Goal: Contribute content

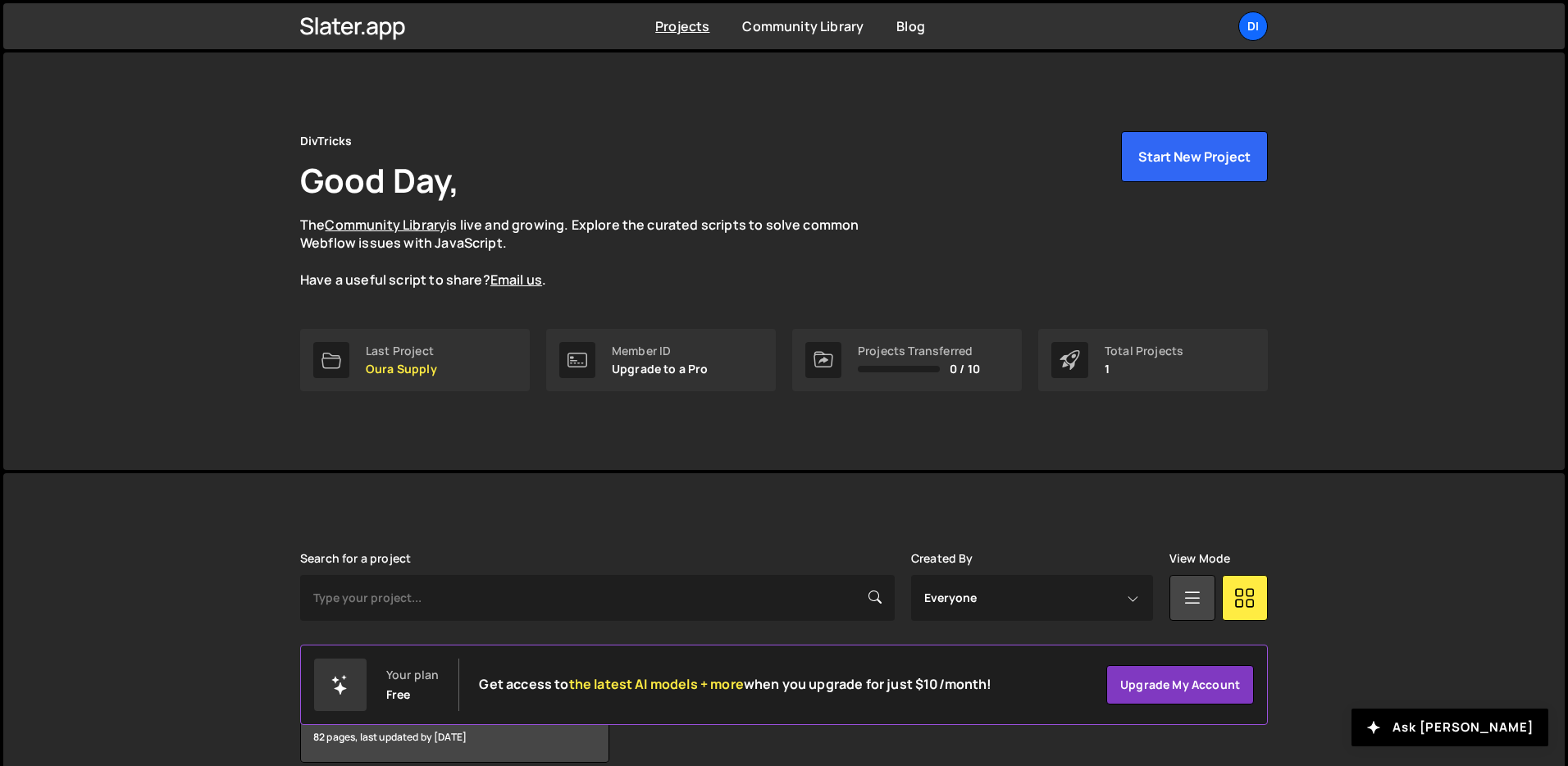
scroll to position [78, 0]
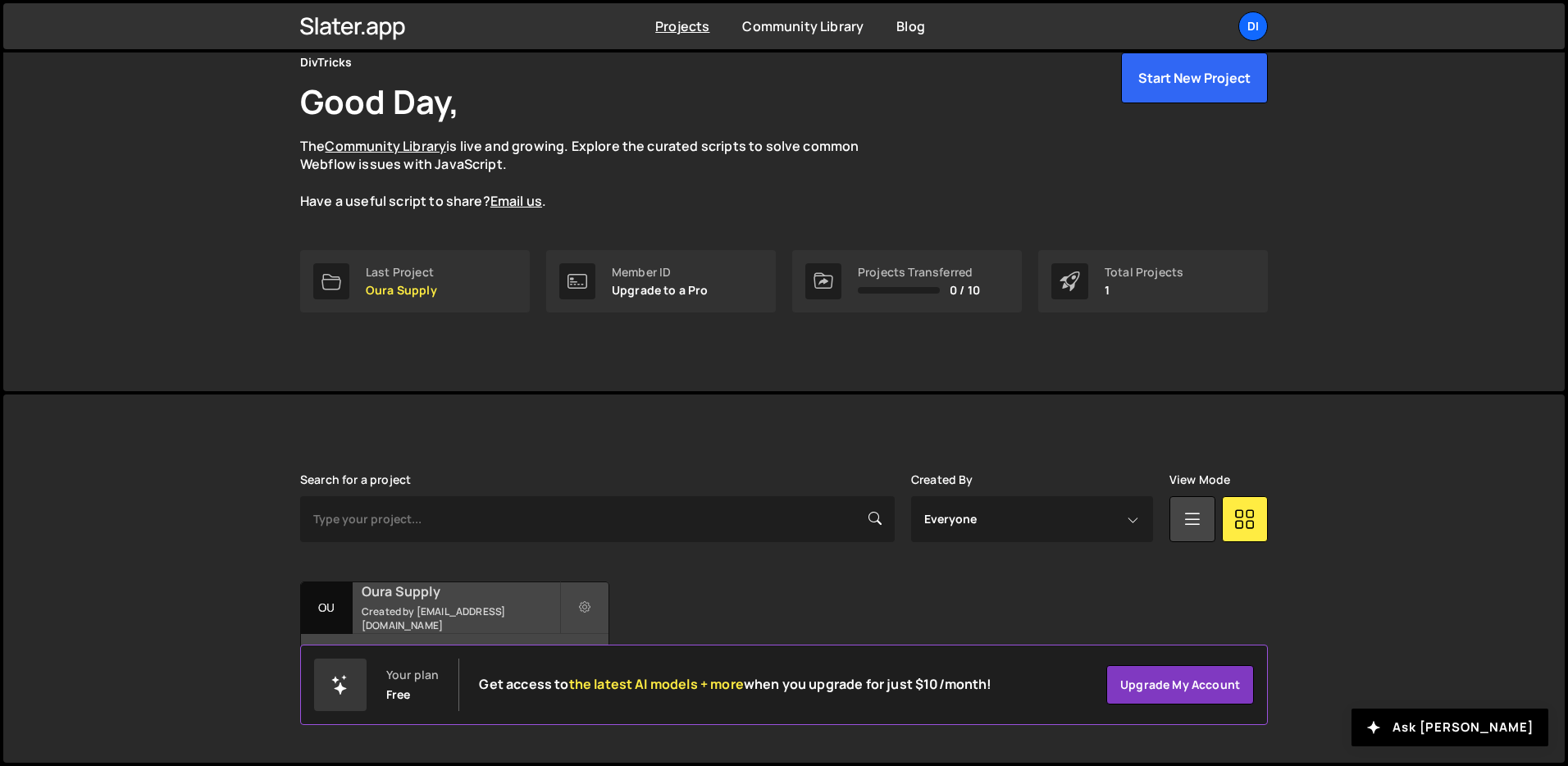
click at [443, 586] on div "Oura Supply Created by [EMAIL_ADDRESS][DOMAIN_NAME]" at bounding box center [454, 608] width 307 height 51
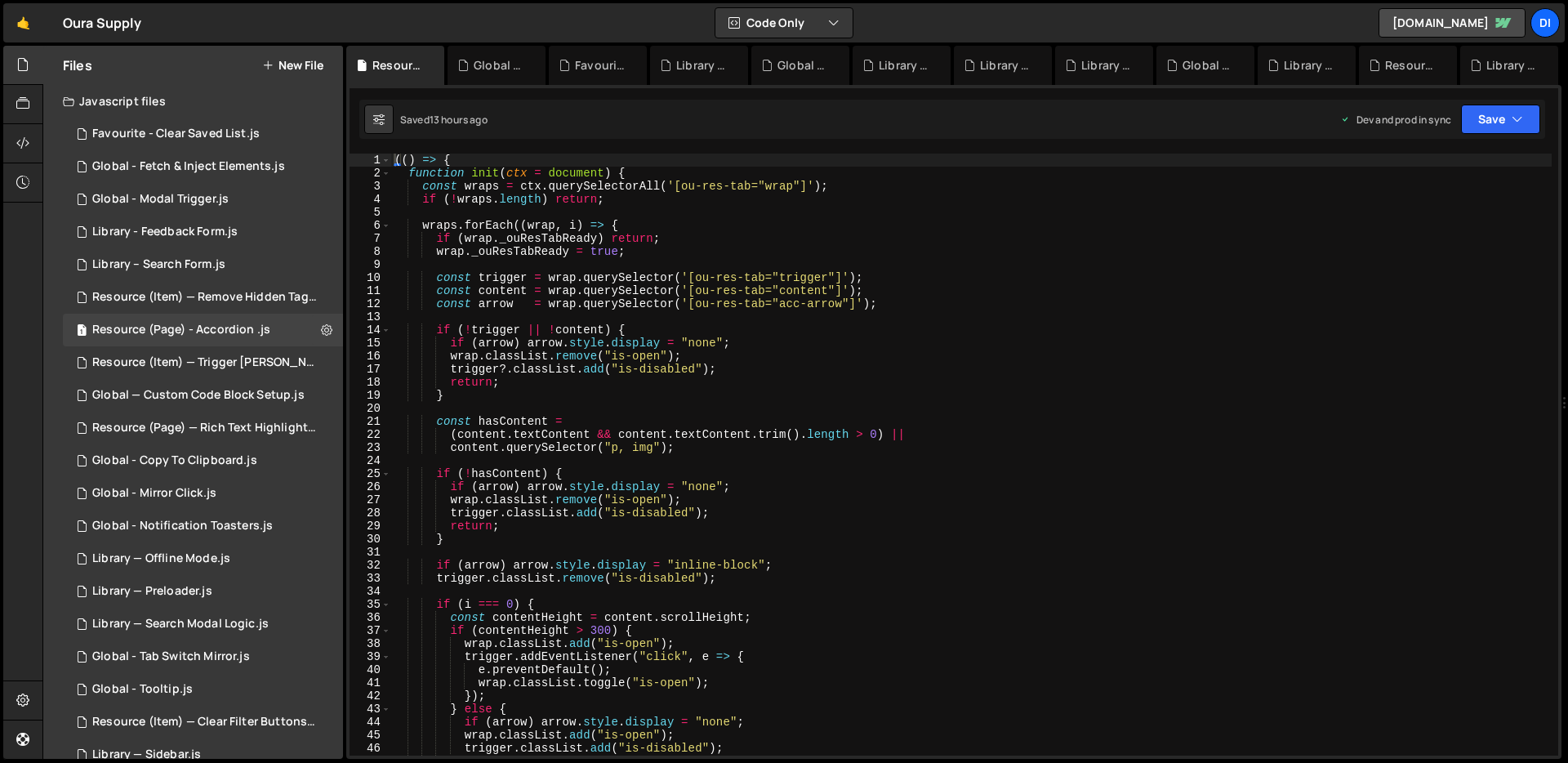
click at [829, 377] on div "(( ) => { function init ( ctx = document ) { const wraps = ctx . querySelectorA…" at bounding box center [972, 468] width 1161 height 628
drag, startPoint x: 613, startPoint y: 356, endPoint x: 658, endPoint y: 355, distance: 45.0
click at [658, 355] on div "(( ) => { function init ( ctx = document ) { const wraps = ctx . querySelectorA…" at bounding box center [972, 468] width 1161 height 628
type textarea "wrap.classList.remove("is-open");"
